Goal: Task Accomplishment & Management: Use online tool/utility

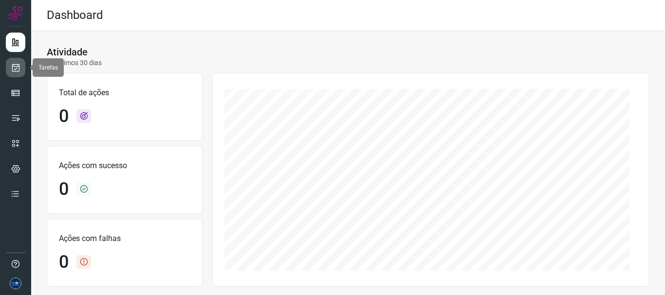
click at [14, 62] on link at bounding box center [15, 67] width 19 height 19
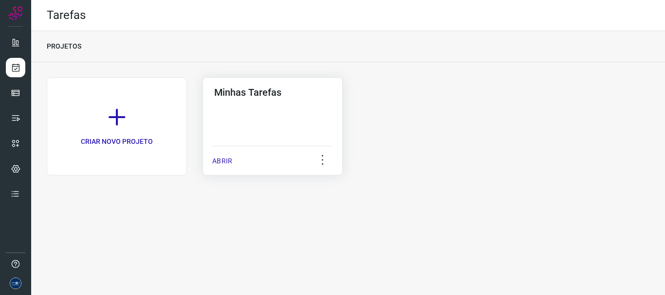
click at [228, 160] on p "ABRIR" at bounding box center [222, 161] width 20 height 10
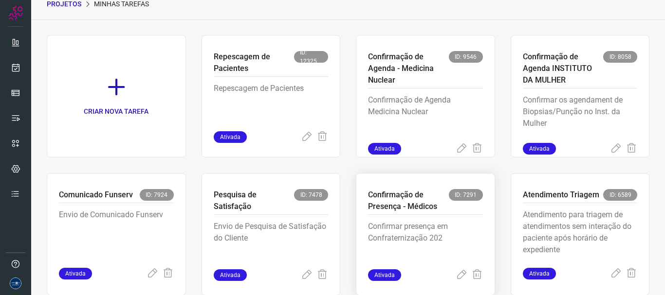
scroll to position [205, 0]
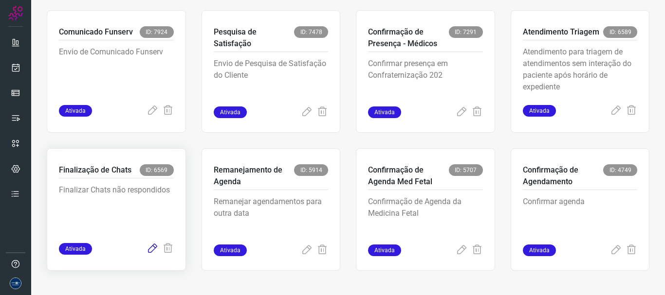
click at [146, 250] on icon at bounding box center [152, 249] width 12 height 12
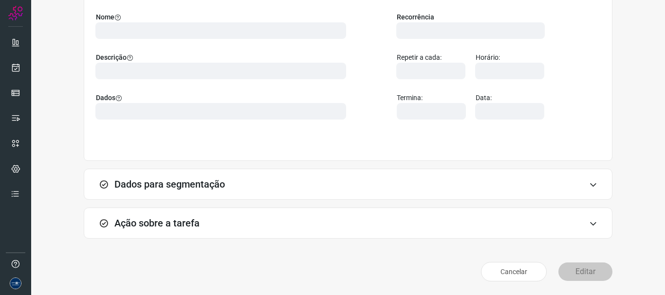
scroll to position [85, 0]
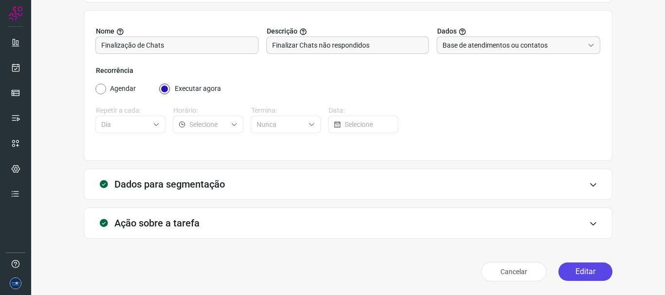
click at [575, 271] on button "Editar" at bounding box center [585, 272] width 54 height 18
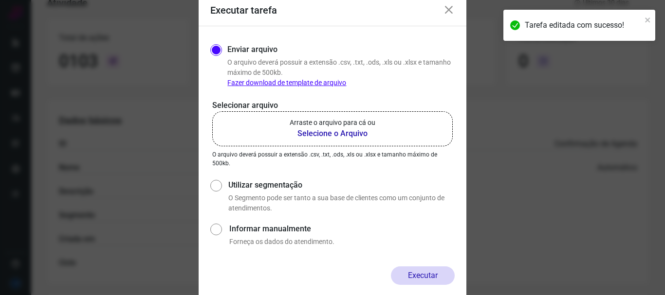
click at [211, 183] on input "Utilizar segmentação" at bounding box center [215, 196] width 10 height 36
radio input "true"
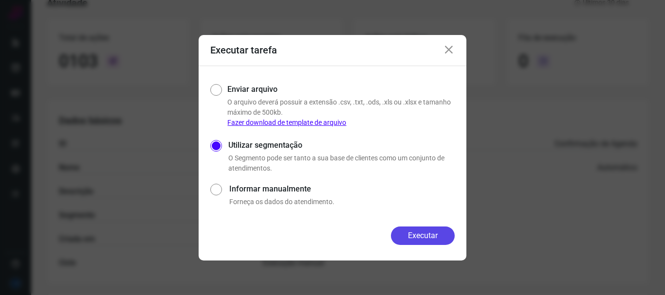
click at [427, 231] on button "Executar" at bounding box center [423, 236] width 64 height 18
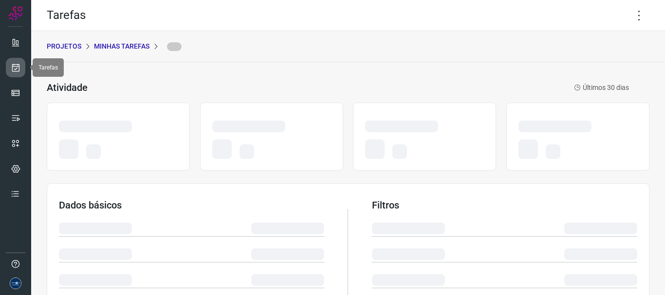
click at [20, 67] on link at bounding box center [15, 67] width 19 height 19
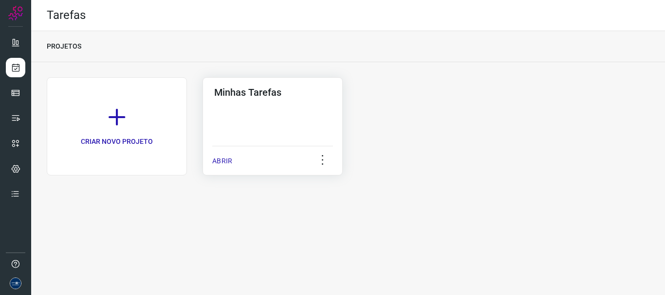
click at [230, 164] on p "ABRIR" at bounding box center [222, 161] width 20 height 10
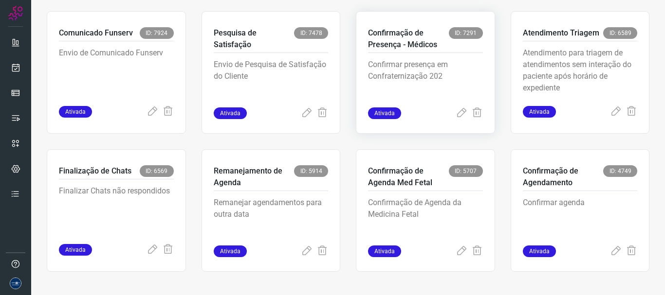
scroll to position [205, 0]
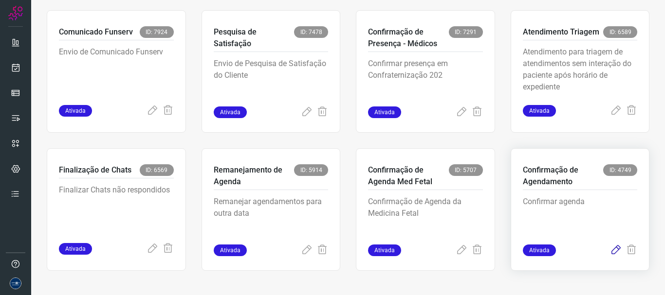
click at [610, 251] on icon at bounding box center [616, 251] width 12 height 12
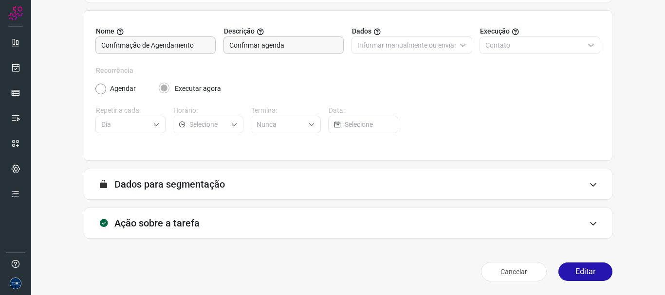
scroll to position [85, 0]
click at [578, 272] on button "Editar" at bounding box center [585, 272] width 54 height 18
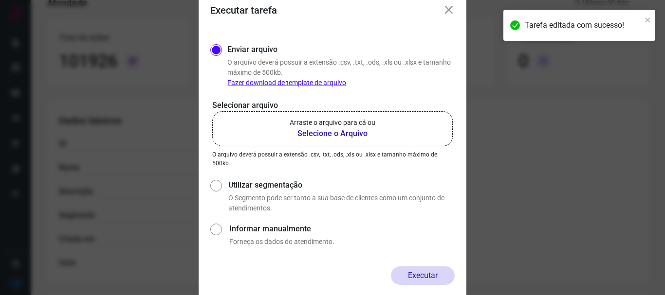
click at [316, 129] on b "Selecione o Arquivo" at bounding box center [332, 134] width 86 height 12
click at [0, 0] on input "Arraste o arquivo para cá ou Selecione o Arquivo" at bounding box center [0, 0] width 0 height 0
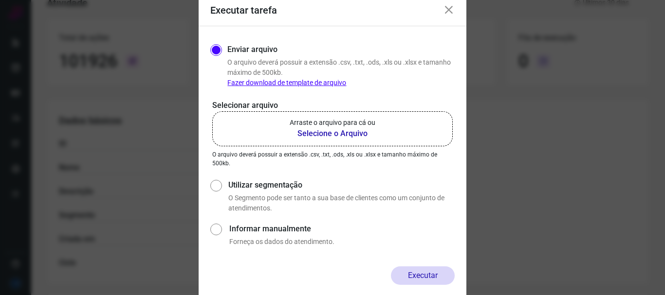
click at [451, 10] on icon at bounding box center [449, 10] width 12 height 12
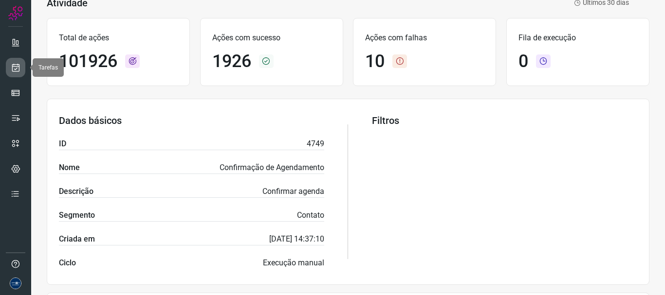
click at [13, 66] on icon at bounding box center [16, 68] width 10 height 10
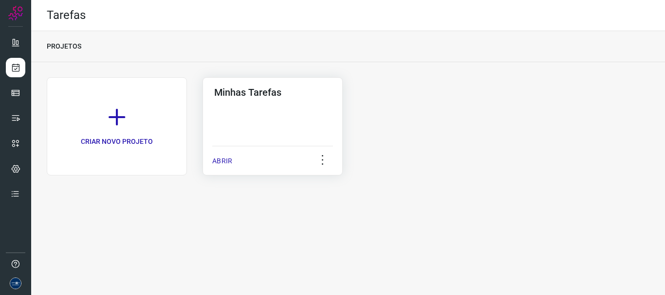
click at [229, 160] on p "ABRIR" at bounding box center [222, 161] width 20 height 10
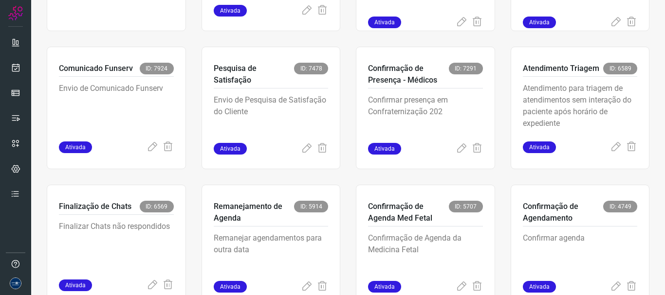
scroll to position [205, 0]
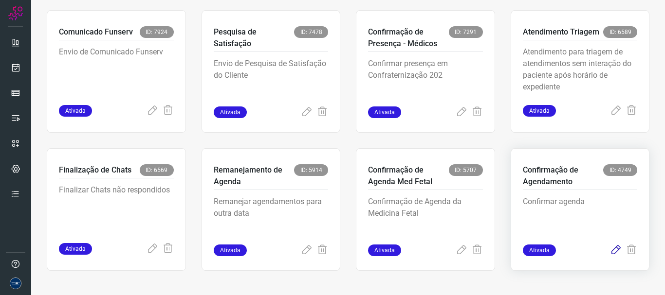
click at [610, 248] on icon at bounding box center [616, 251] width 12 height 12
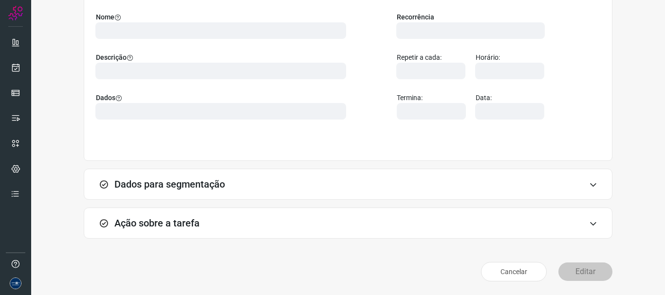
scroll to position [85, 0]
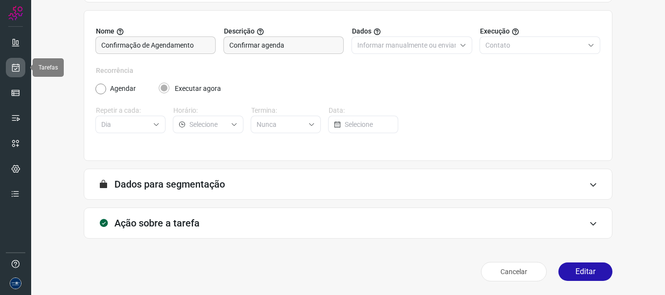
click at [15, 67] on icon at bounding box center [16, 68] width 10 height 10
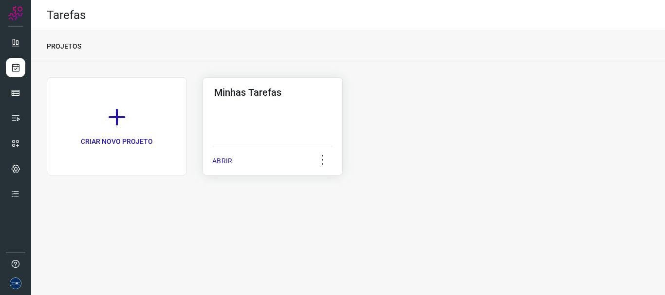
click at [217, 156] on p "ABRIR" at bounding box center [222, 161] width 20 height 10
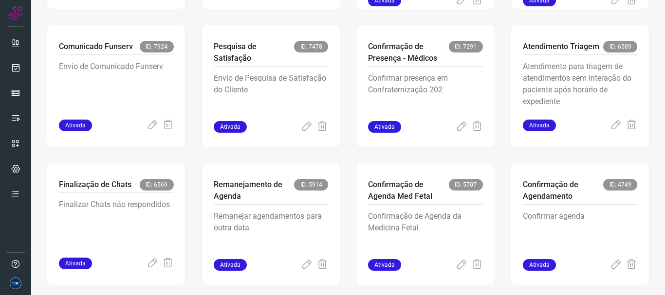
scroll to position [205, 0]
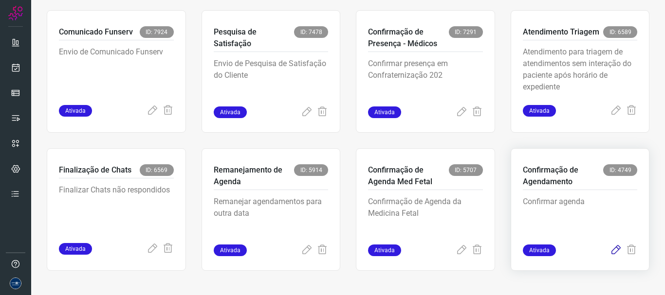
click at [610, 252] on icon at bounding box center [616, 251] width 12 height 12
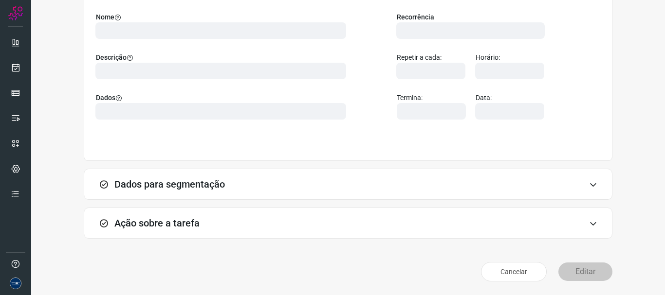
scroll to position [85, 0]
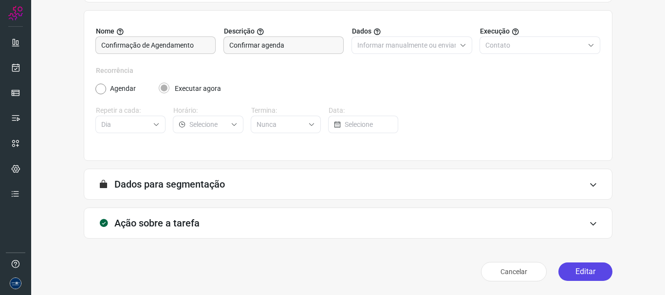
click at [575, 271] on button "Editar" at bounding box center [585, 272] width 54 height 18
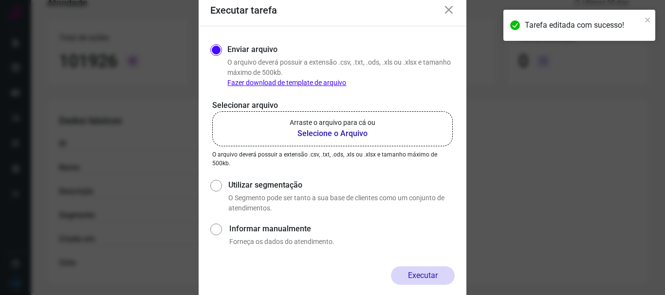
click at [316, 131] on b "Selecione o Arquivo" at bounding box center [332, 134] width 86 height 12
click at [0, 0] on input "Arraste o arquivo para cá ou Selecione o Arquivo" at bounding box center [0, 0] width 0 height 0
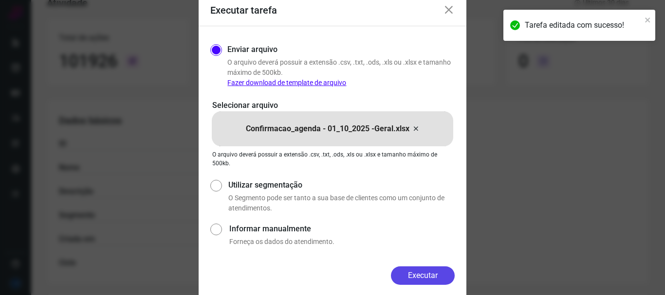
click at [405, 276] on button "Executar" at bounding box center [423, 276] width 64 height 18
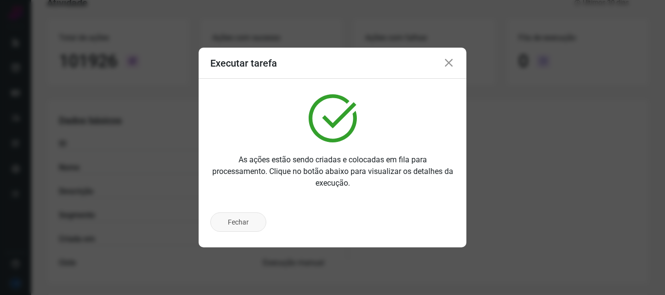
click at [217, 223] on button "Fechar" at bounding box center [238, 222] width 56 height 19
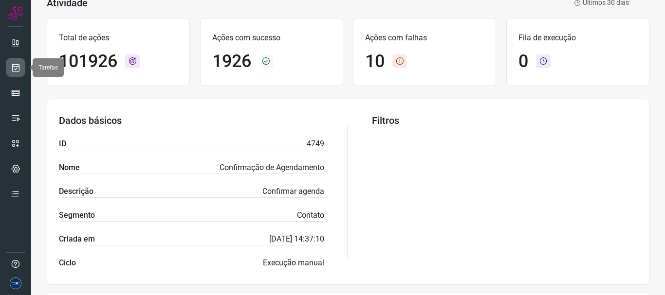
click at [14, 71] on icon at bounding box center [16, 68] width 10 height 10
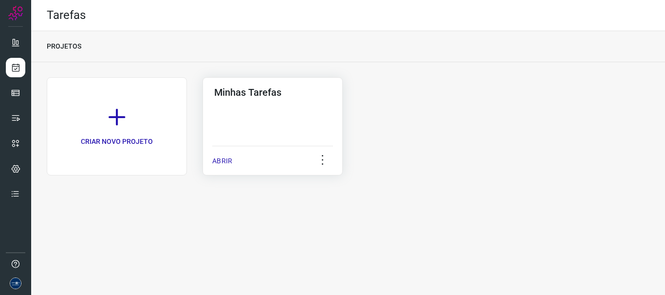
click at [228, 160] on p "ABRIR" at bounding box center [222, 161] width 20 height 10
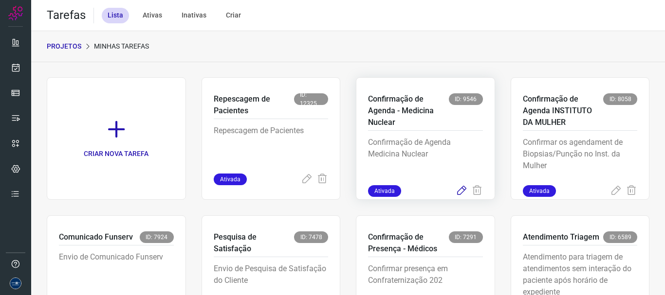
click at [455, 186] on icon at bounding box center [461, 191] width 12 height 12
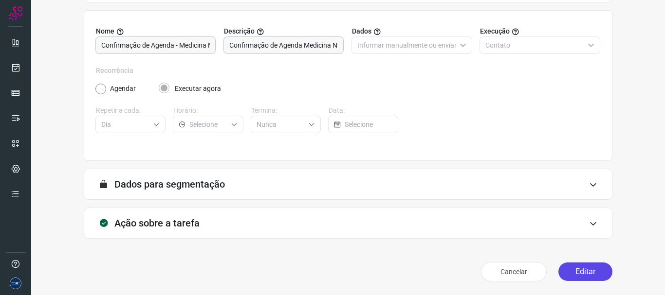
scroll to position [85, 0]
click at [574, 271] on button "Editar" at bounding box center [585, 272] width 54 height 18
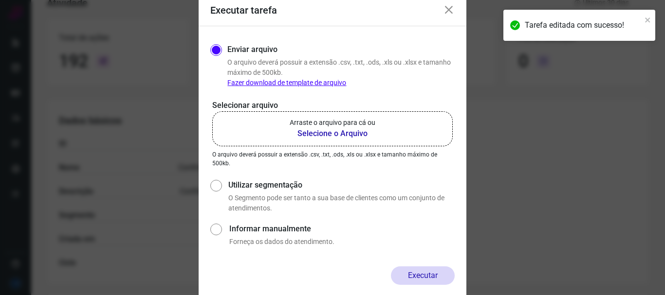
click at [336, 128] on b "Selecione o Arquivo" at bounding box center [332, 134] width 86 height 12
click at [0, 0] on input "Arraste o arquivo para cá ou Selecione o Arquivo" at bounding box center [0, 0] width 0 height 0
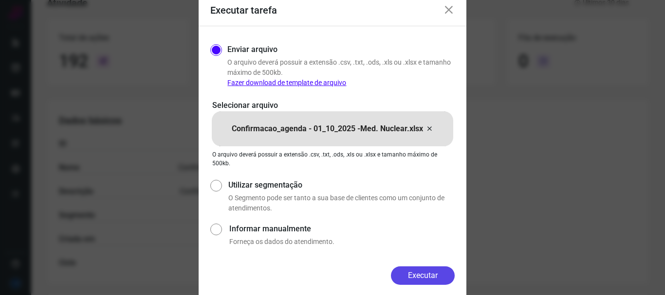
click at [423, 274] on button "Executar" at bounding box center [423, 276] width 64 height 18
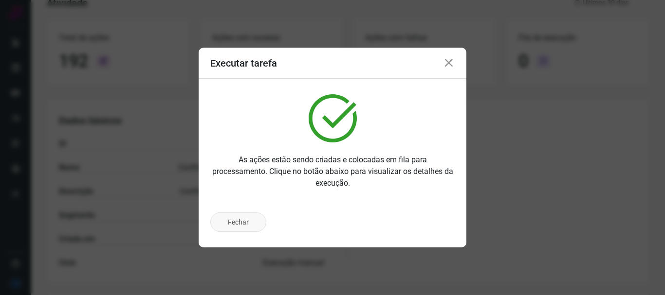
click at [237, 227] on button "Fechar" at bounding box center [238, 222] width 56 height 19
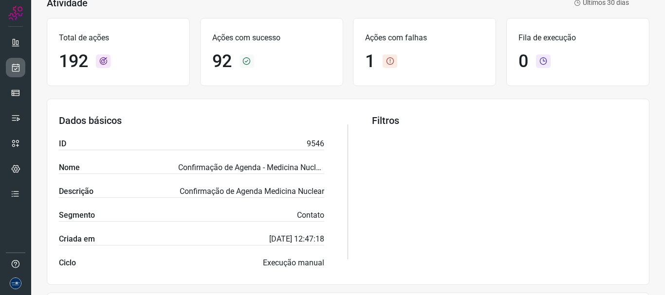
click at [16, 64] on icon at bounding box center [16, 68] width 10 height 10
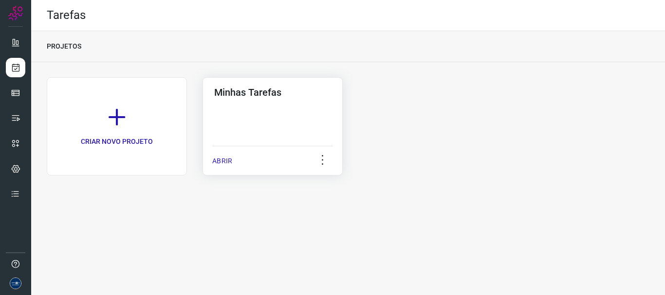
click at [223, 166] on p "ABRIR" at bounding box center [222, 161] width 20 height 10
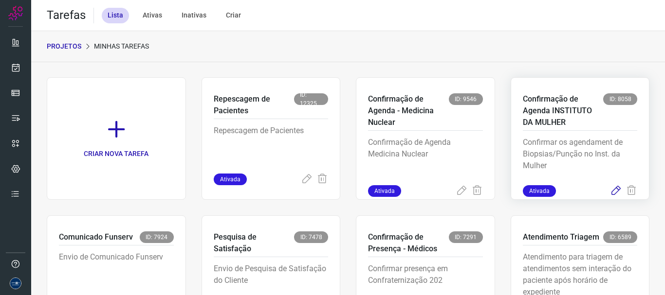
click at [610, 196] on icon at bounding box center [616, 191] width 12 height 12
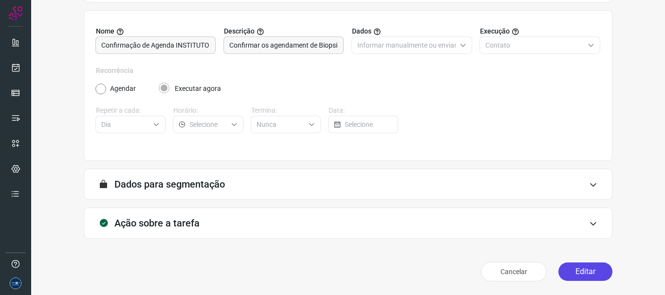
scroll to position [85, 0]
click at [569, 269] on button "Editar" at bounding box center [585, 272] width 54 height 18
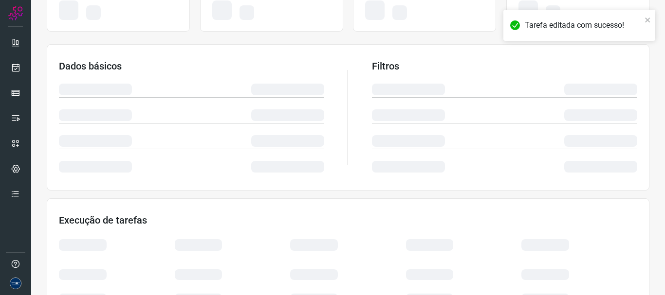
scroll to position [225, 0]
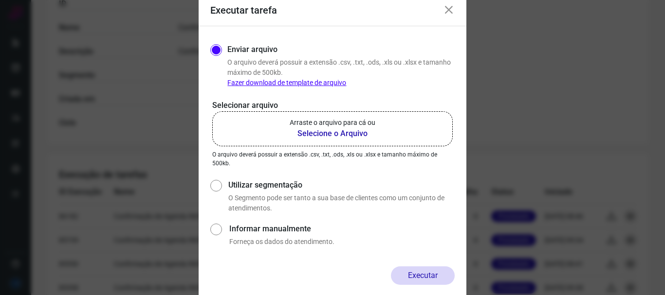
click at [339, 124] on p "Arraste o arquivo para cá ou" at bounding box center [332, 123] width 86 height 10
click at [0, 0] on input "Arraste o arquivo para cá ou Selecione o Arquivo" at bounding box center [0, 0] width 0 height 0
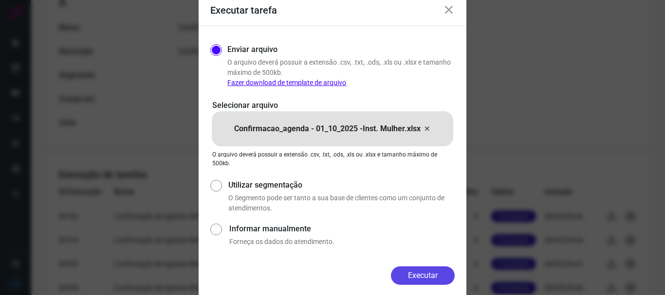
click at [417, 275] on button "Executar" at bounding box center [423, 276] width 64 height 18
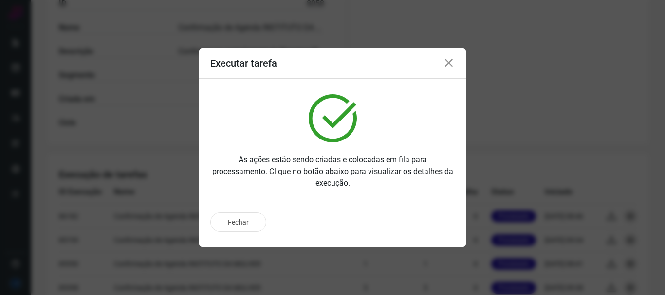
click at [451, 64] on icon at bounding box center [449, 63] width 12 height 12
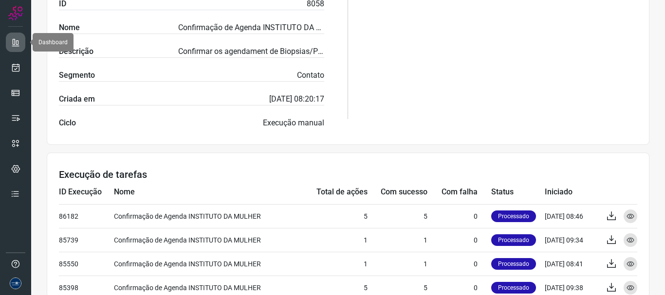
click at [13, 41] on icon at bounding box center [16, 42] width 10 height 10
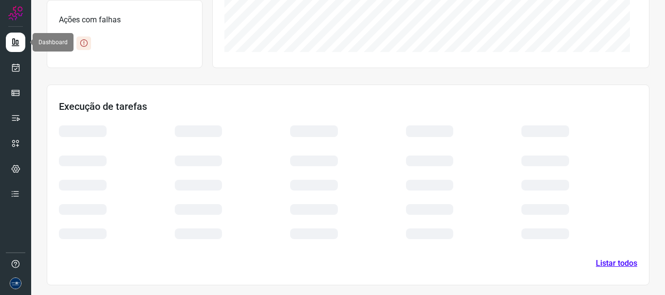
scroll to position [219, 0]
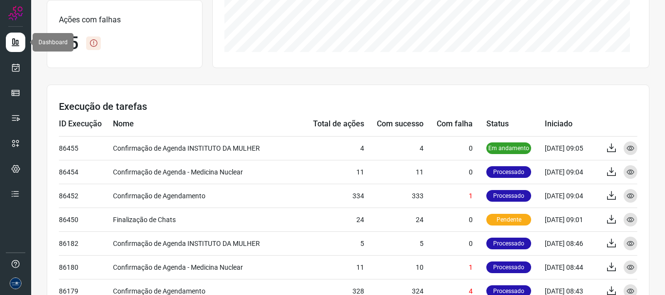
click at [12, 36] on link at bounding box center [15, 42] width 19 height 19
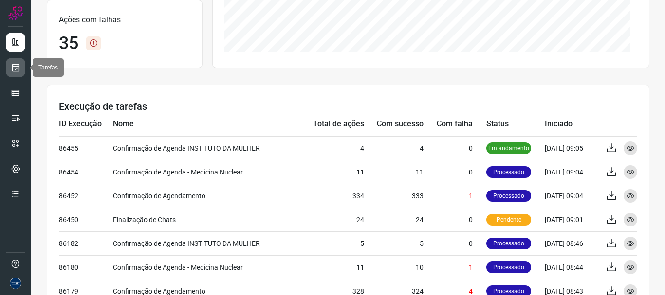
click at [15, 65] on icon at bounding box center [16, 68] width 10 height 10
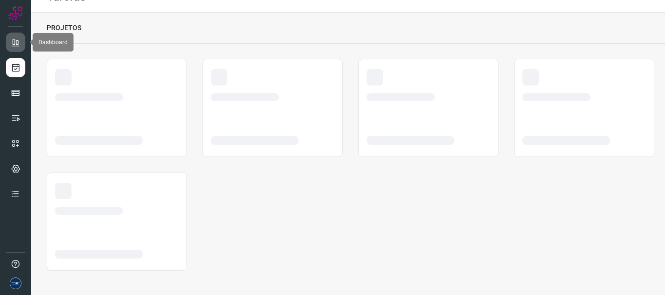
click at [16, 46] on icon at bounding box center [16, 42] width 10 height 10
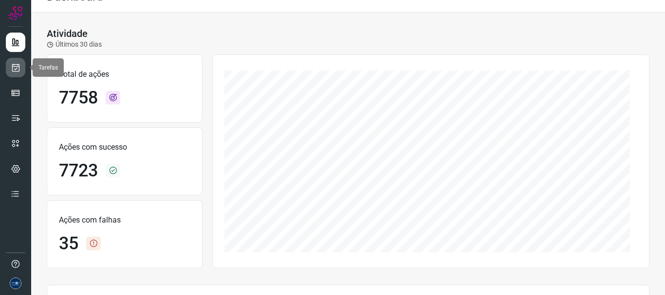
click at [16, 68] on icon at bounding box center [16, 68] width 10 height 10
